Goal: Information Seeking & Learning: Learn about a topic

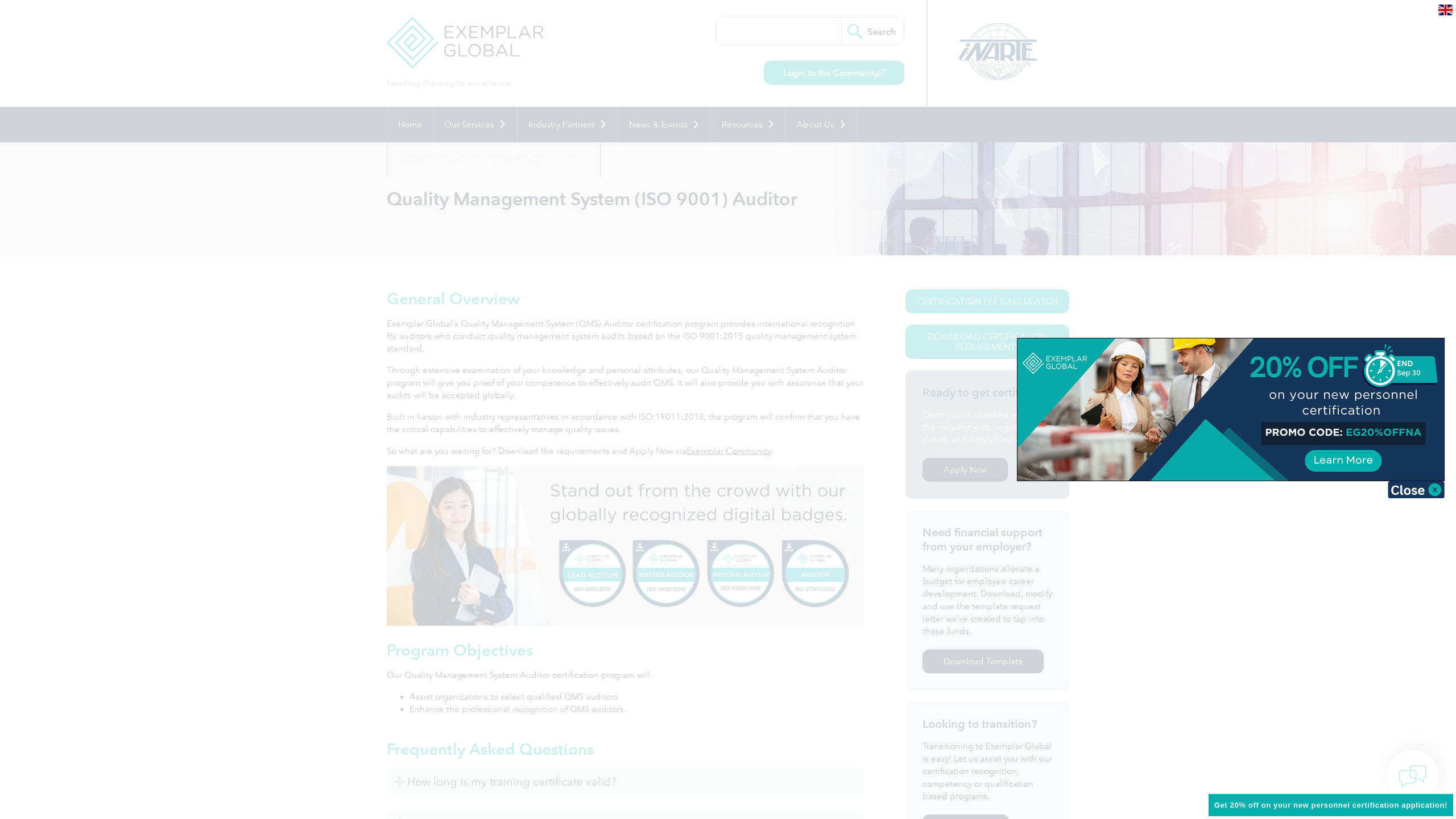
click at [652, 355] on div at bounding box center [728, 409] width 1456 height 819
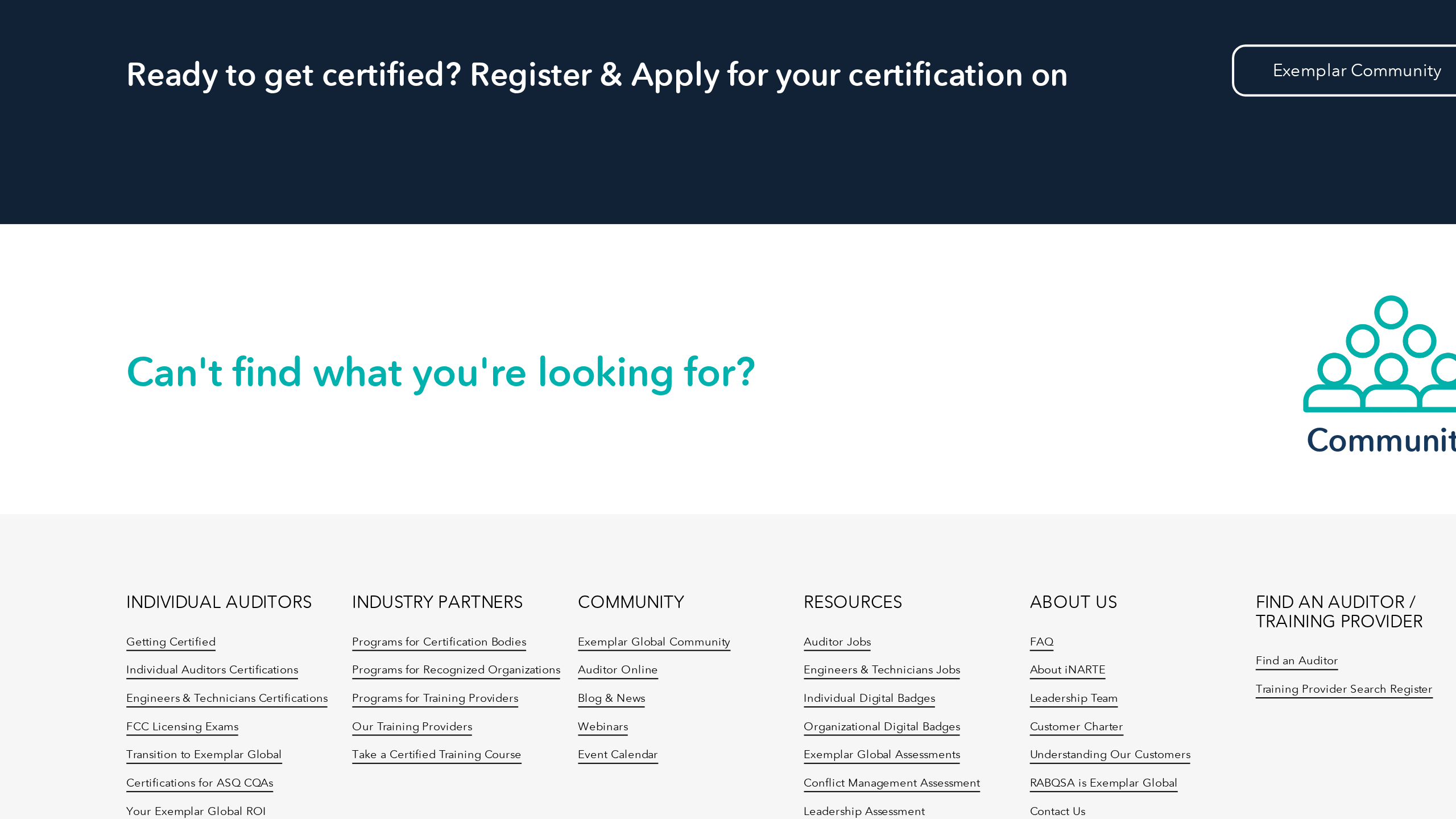
scroll to position [1211, 0]
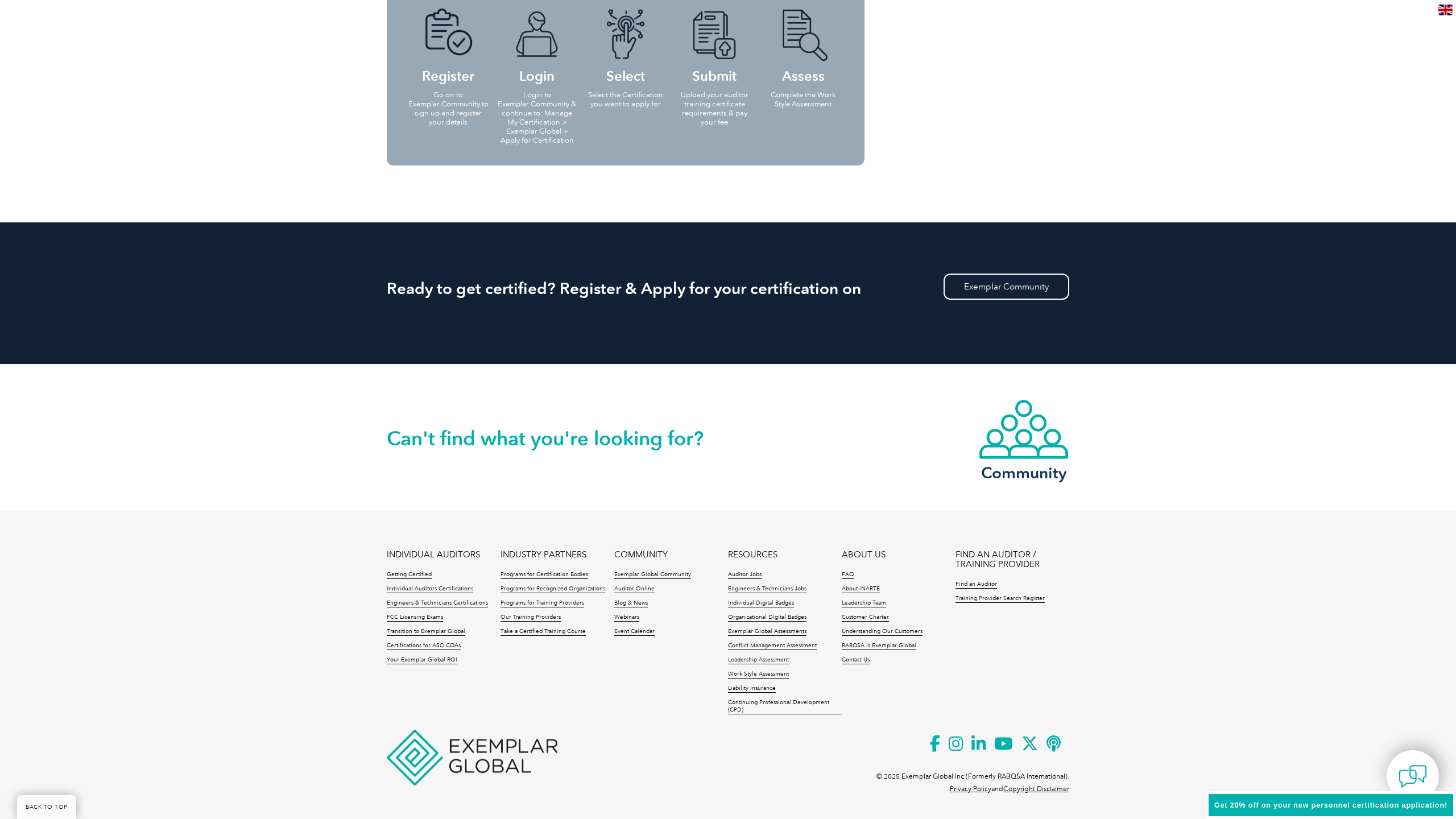
click at [530, 630] on link "Take a Certified Training Course" at bounding box center [543, 631] width 85 height 8
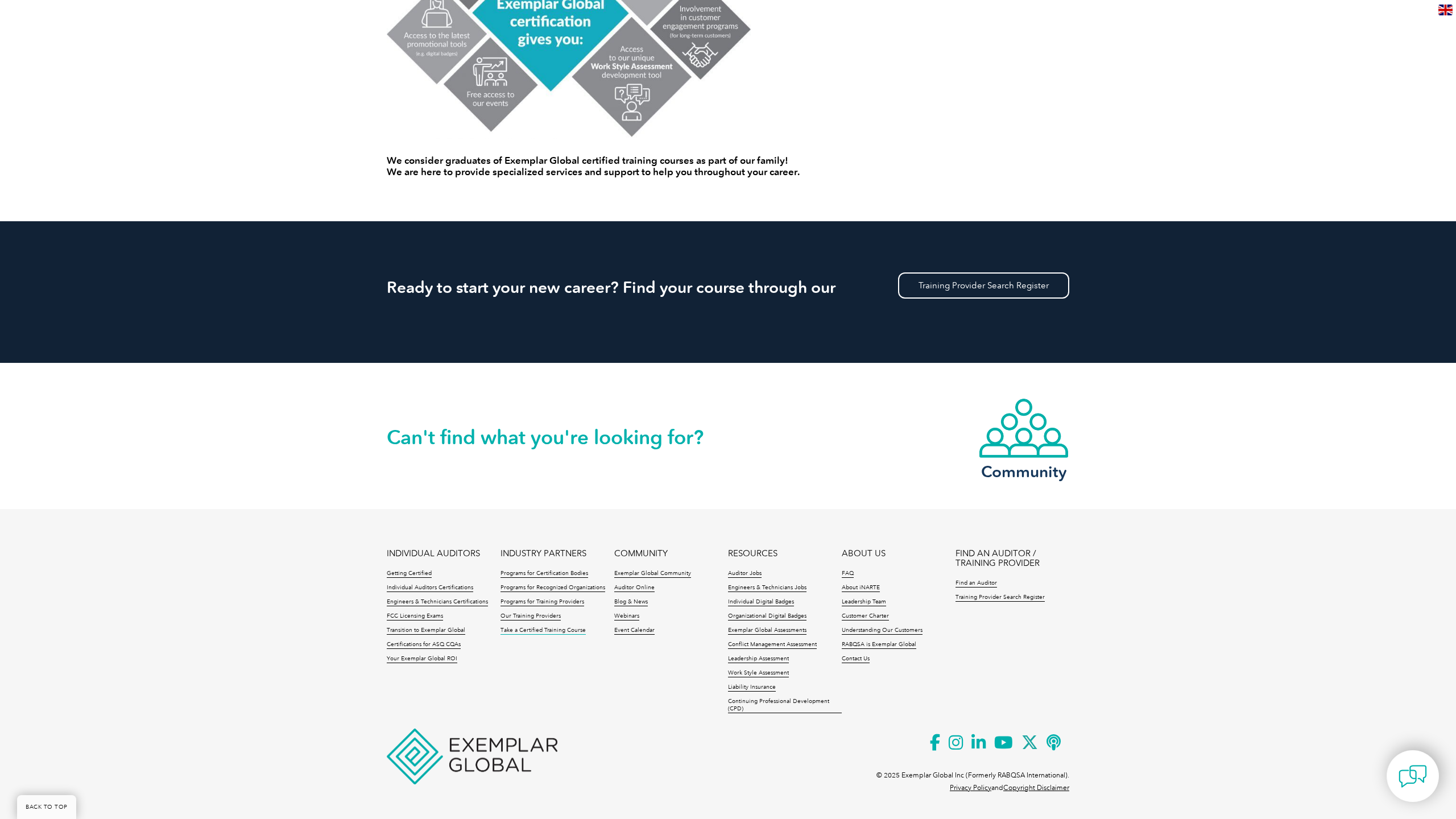
scroll to position [857, 0]
click at [426, 583] on li "Getting Certified" at bounding box center [443, 577] width 113 height 14
click at [424, 586] on link "Individual Auditors Certifications" at bounding box center [430, 588] width 86 height 8
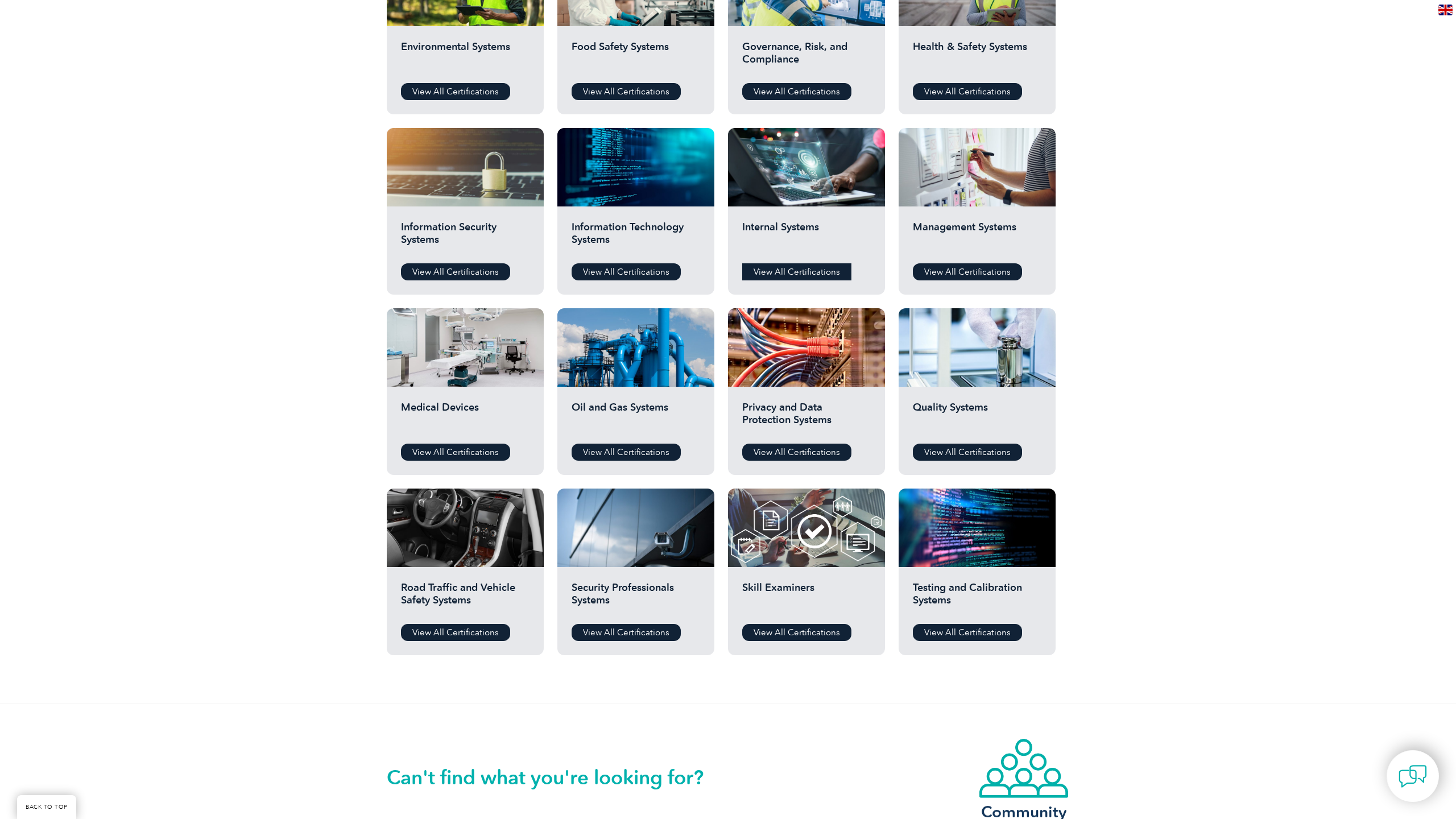
scroll to position [485, 0]
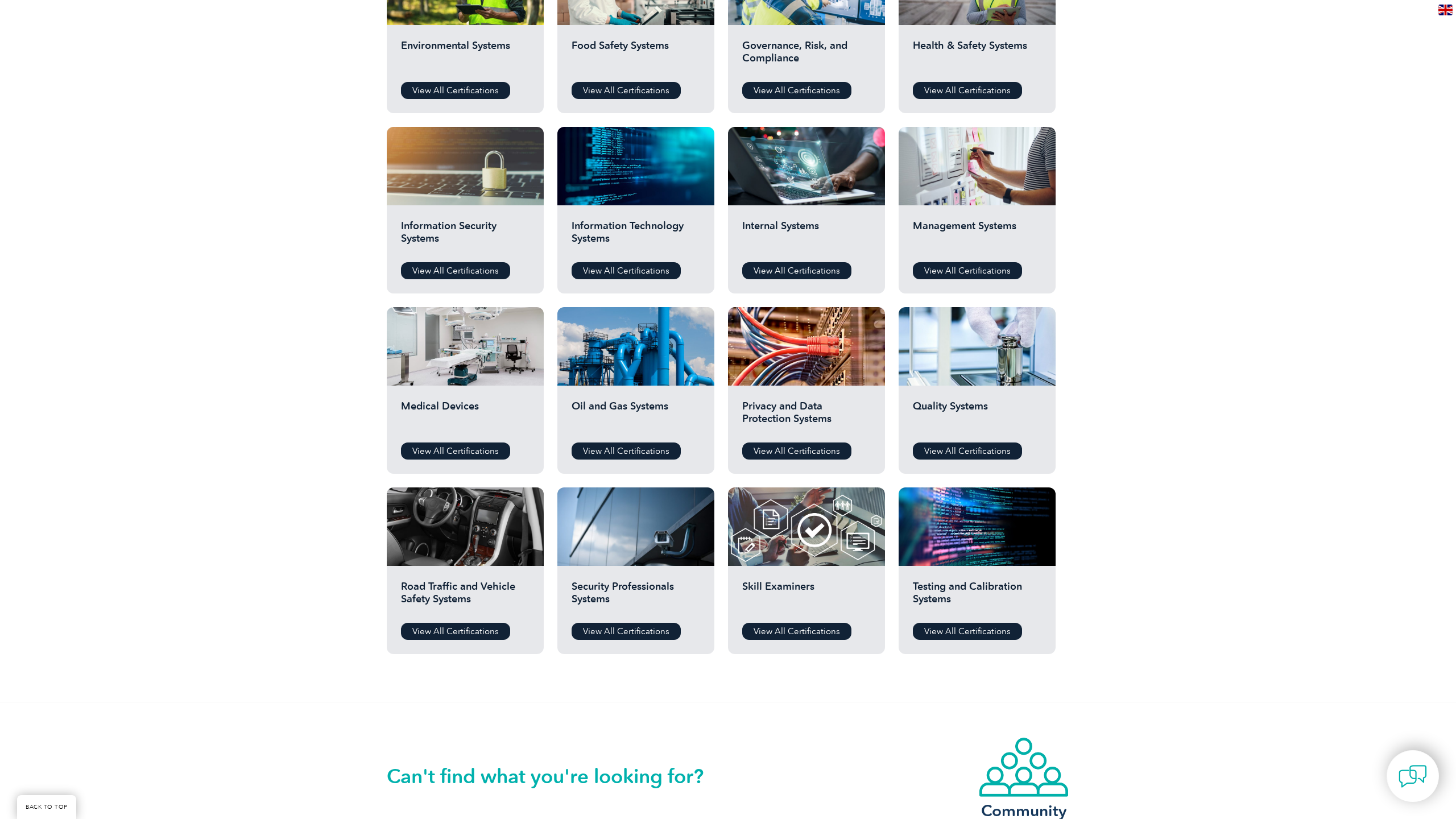
click at [973, 454] on link "View All Certifications" at bounding box center [967, 451] width 109 height 17
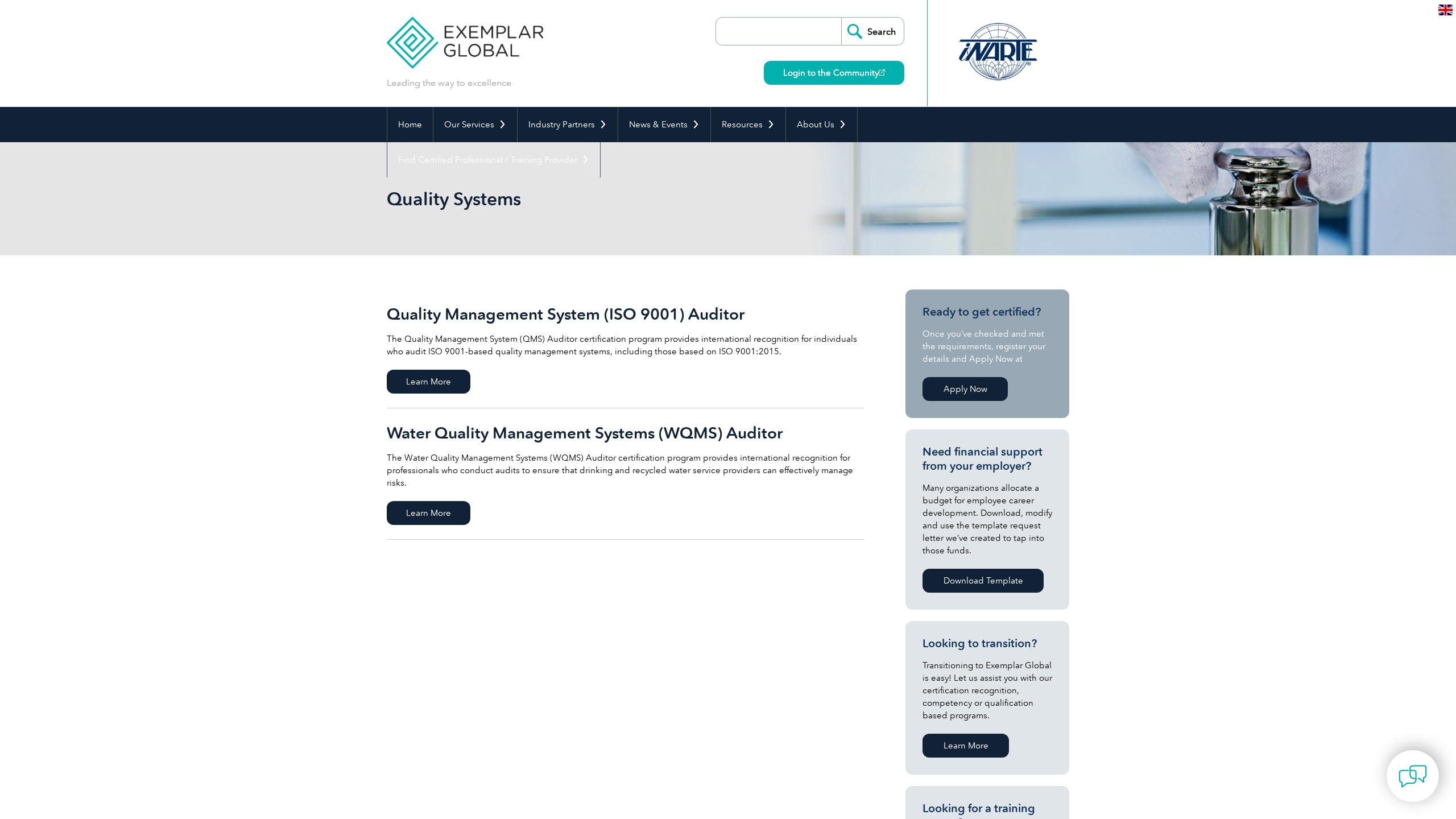
click at [420, 368] on link "Quality Management System (ISO 9001) Auditor The Quality Management System (QMS…" at bounding box center [626, 349] width 478 height 119
